Goal: Information Seeking & Learning: Learn about a topic

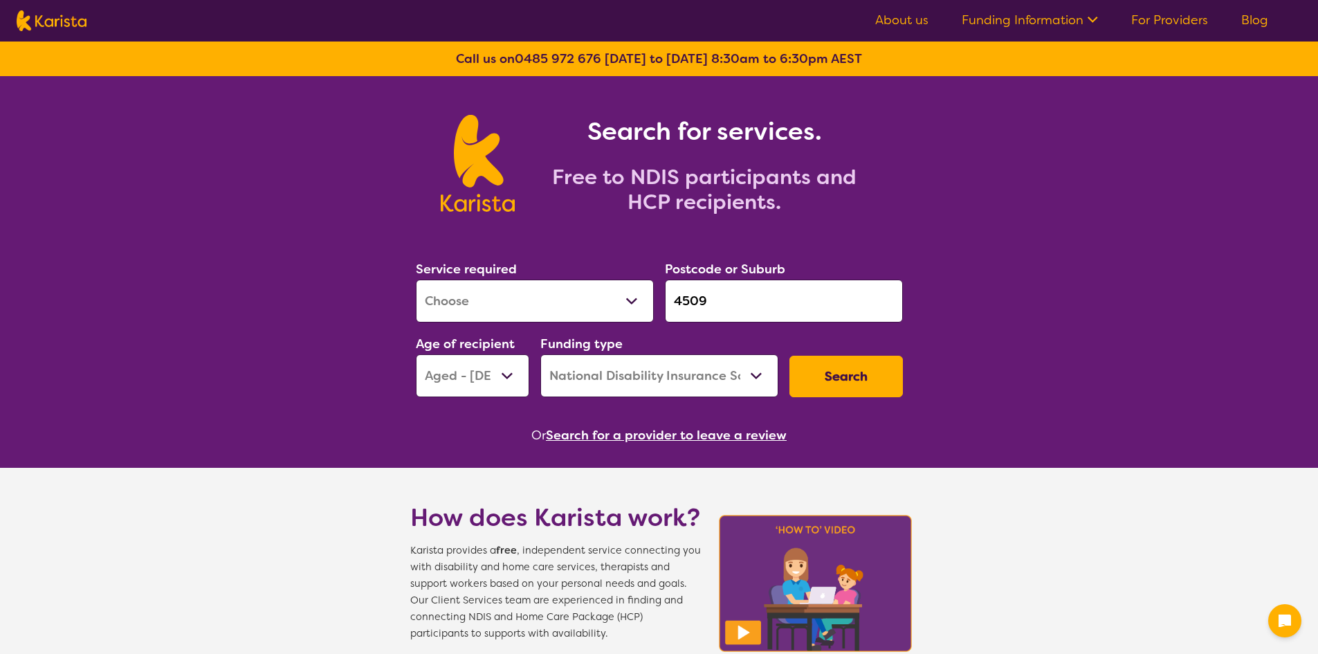
select select "[MEDICAL_DATA]"
select select "AG"
select select "NDIS"
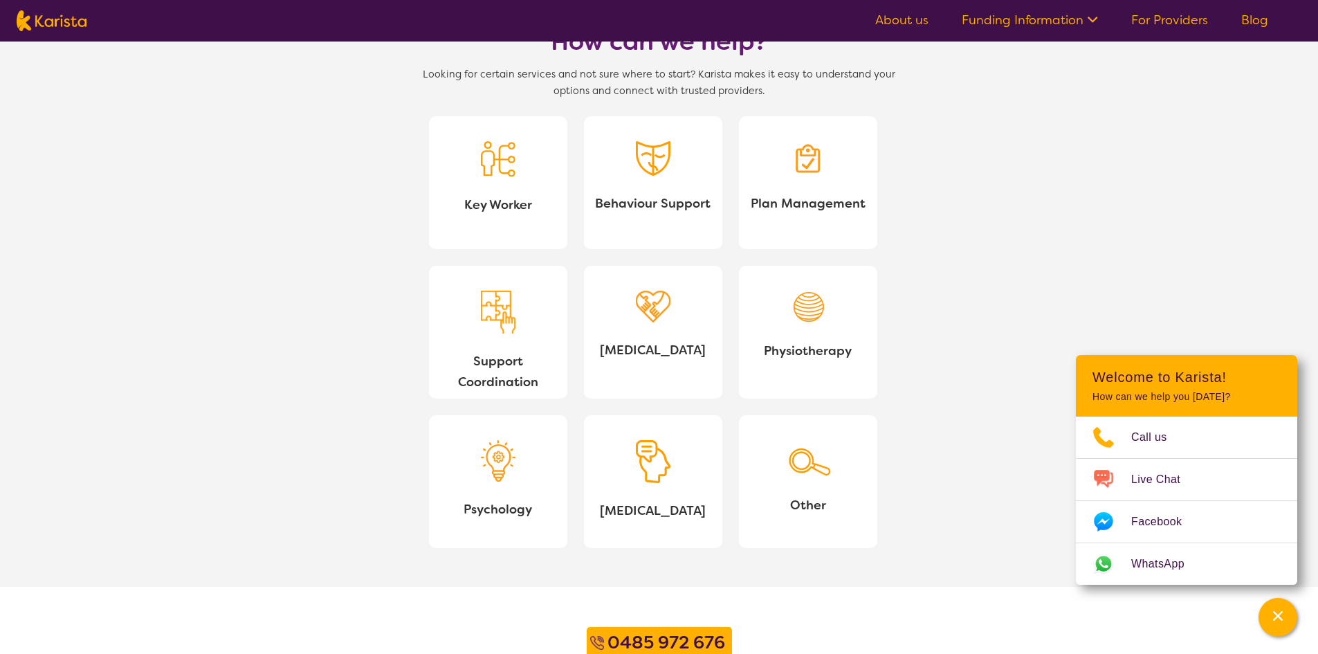
scroll to position [1038, 0]
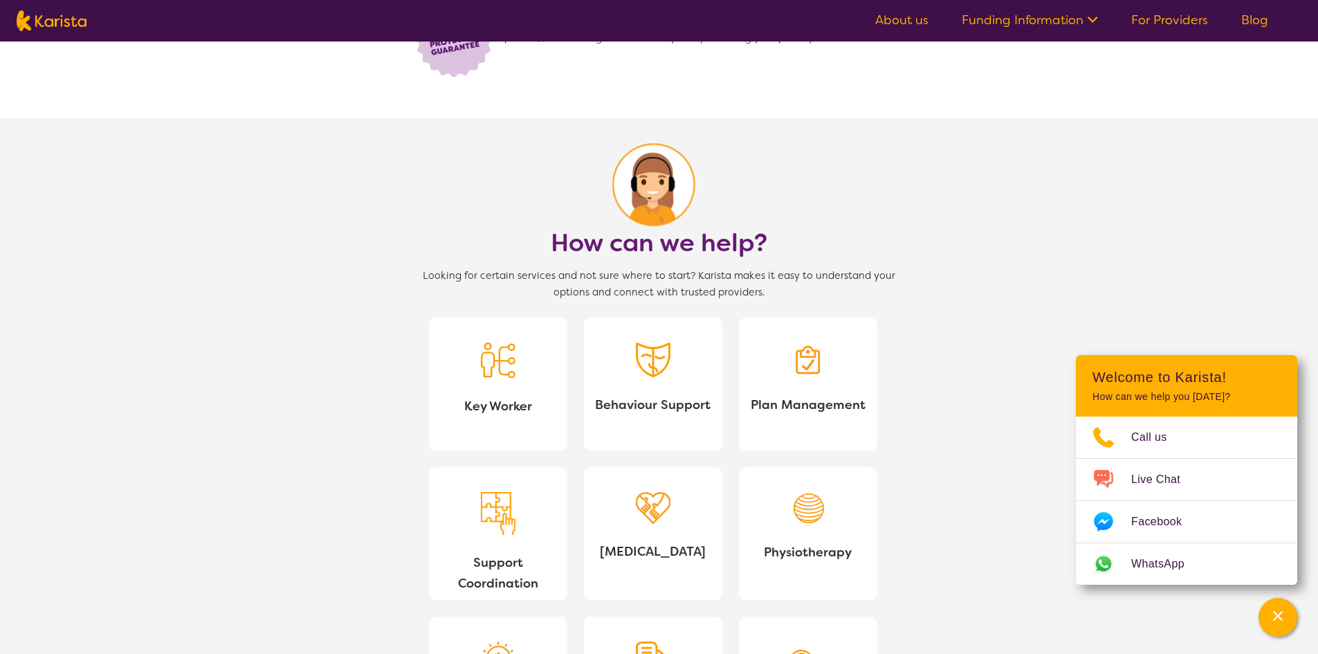
click at [1065, 17] on link "Funding Information" at bounding box center [1030, 20] width 136 height 17
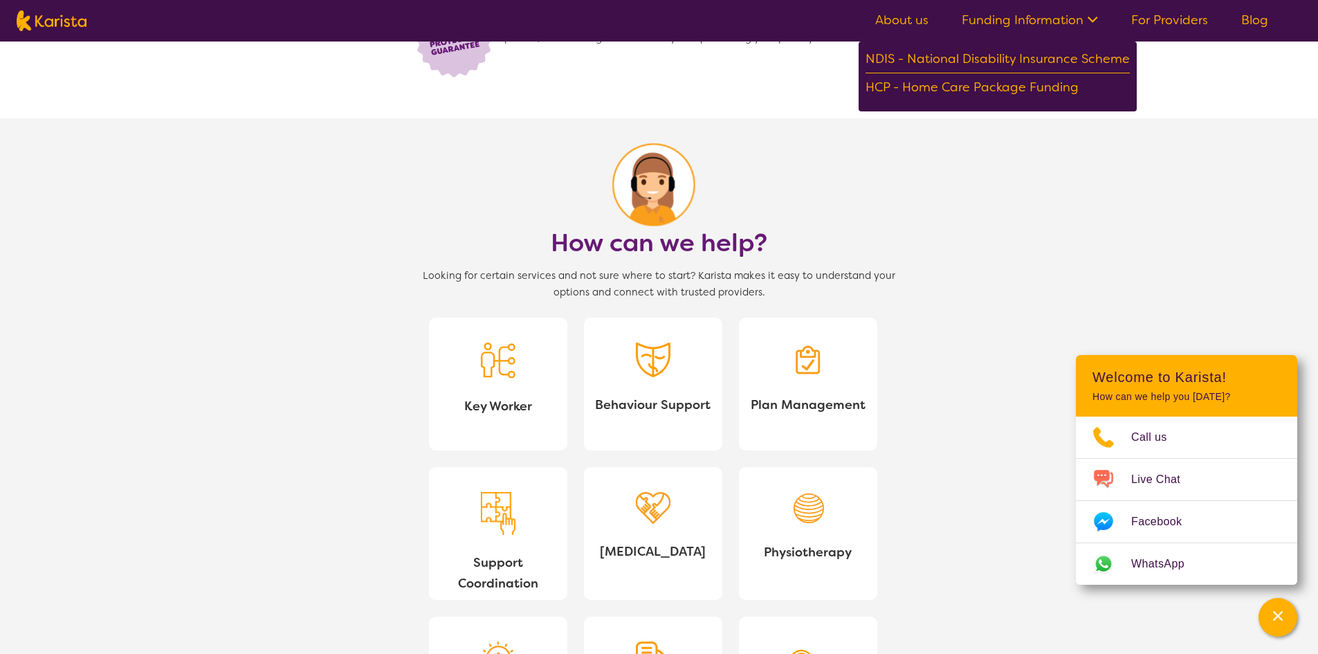
click at [1189, 21] on link "For Providers" at bounding box center [1169, 20] width 77 height 17
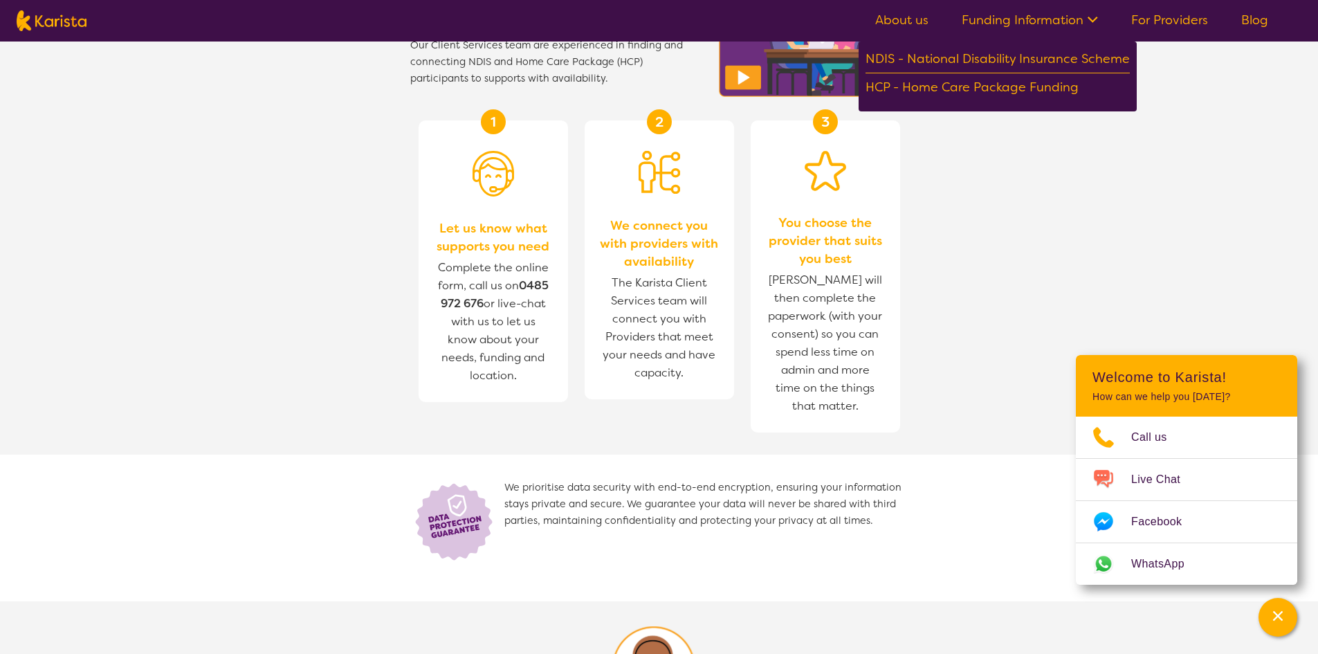
scroll to position [554, 0]
click at [1175, 21] on link "For Providers" at bounding box center [1169, 20] width 77 height 17
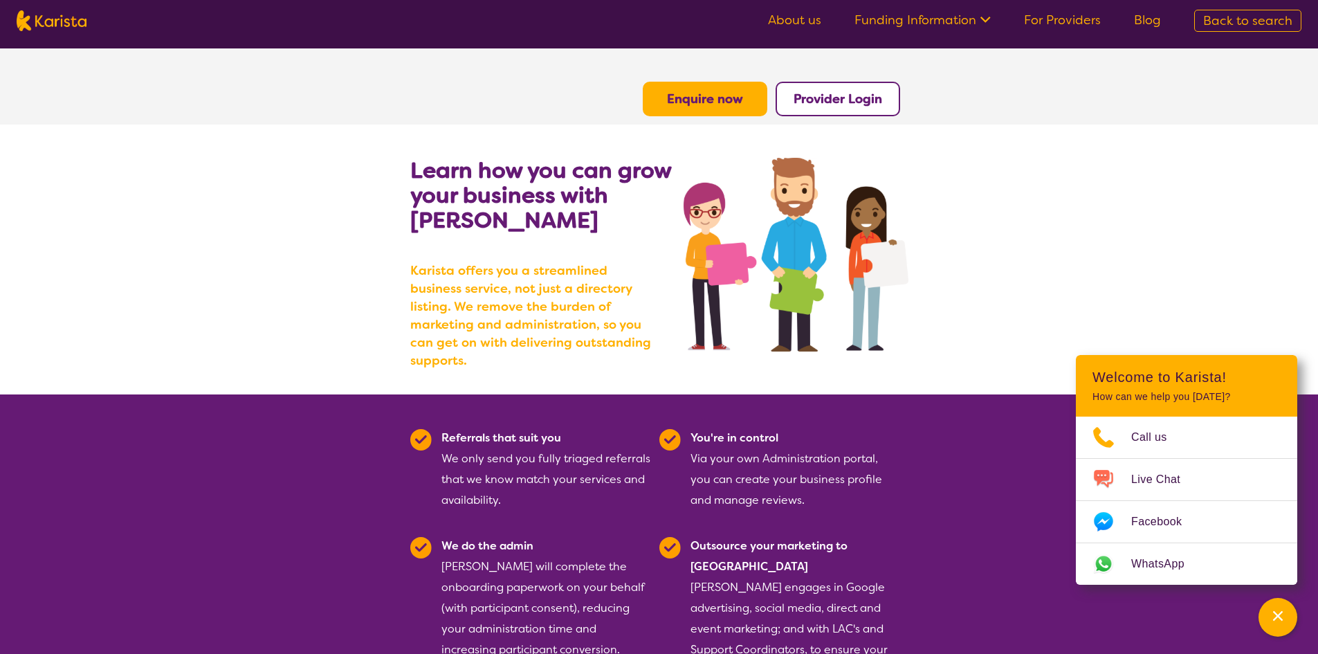
drag, startPoint x: 156, startPoint y: 249, endPoint x: 168, endPoint y: 257, distance: 14.4
click at [167, 257] on section "Learn how you can grow your business with Karista Karista offers you a streamli…" at bounding box center [659, 260] width 1318 height 270
